Goal: Navigation & Orientation: Find specific page/section

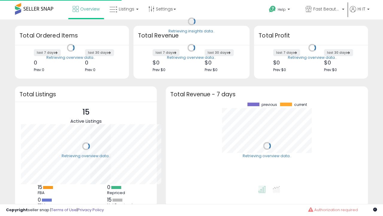
scroll to position [83, 190]
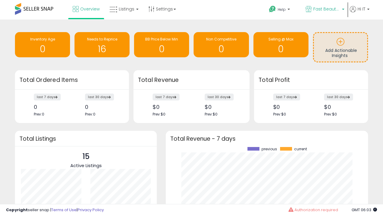
click at [325, 10] on span "Fast Beauty ([GEOGRAPHIC_DATA])" at bounding box center [327, 9] width 27 height 6
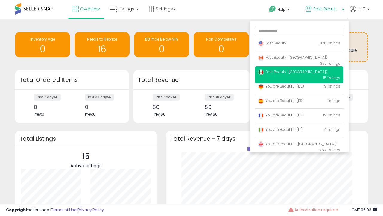
click at [299, 44] on p "Fast Beauty 470 listings" at bounding box center [299, 43] width 88 height 12
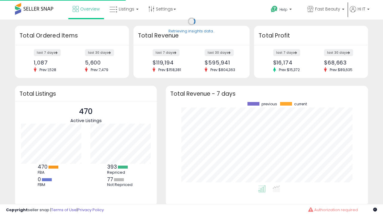
scroll to position [83, 190]
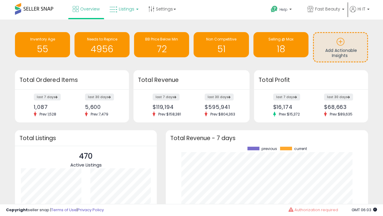
click at [123, 9] on span "Listings" at bounding box center [127, 9] width 16 height 6
